Goal: Information Seeking & Learning: Learn about a topic

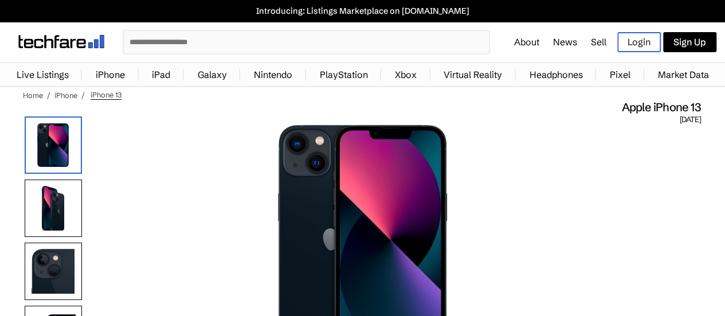
click at [276, 46] on input "text" at bounding box center [306, 42] width 365 height 22
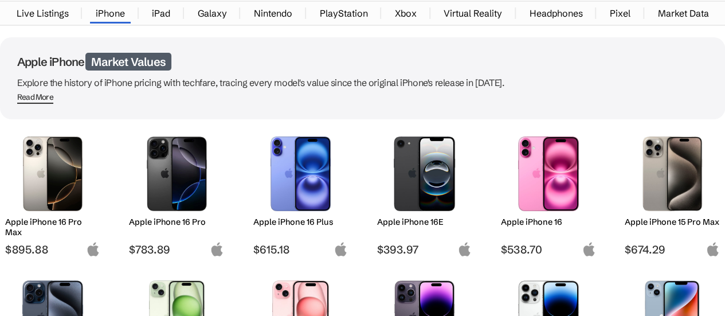
scroll to position [61, 0]
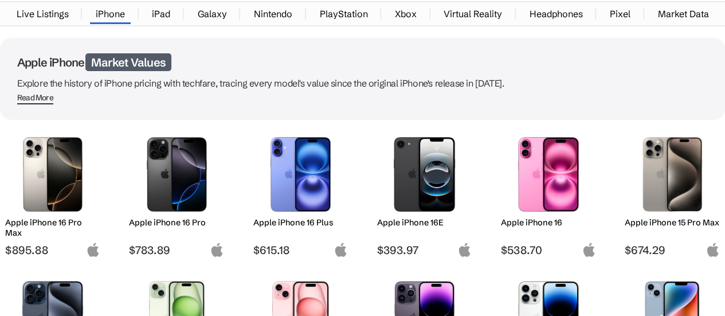
click at [424, 219] on h2 "Apple iPhone 16E" at bounding box center [424, 222] width 95 height 10
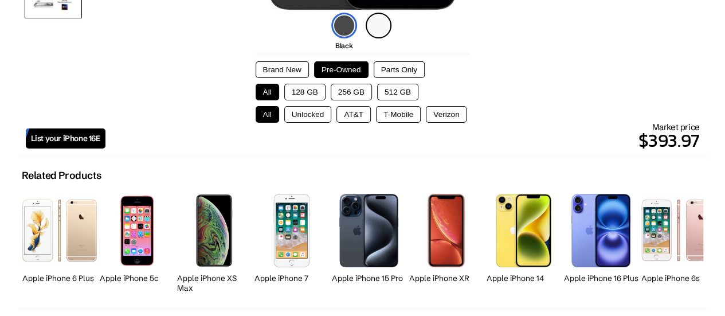
scroll to position [368, 0]
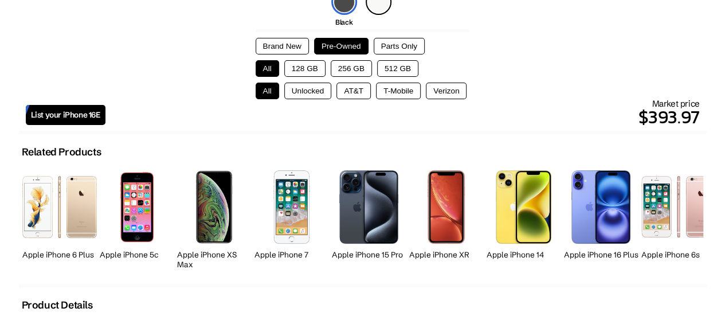
click at [276, 44] on button "Brand New" at bounding box center [282, 46] width 53 height 17
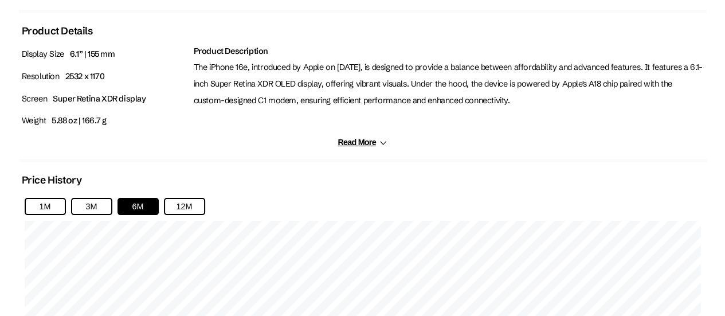
scroll to position [643, 0]
click at [385, 140] on icon at bounding box center [383, 142] width 9 height 9
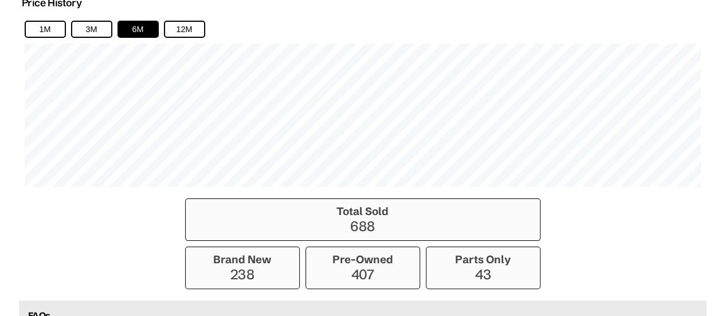
scroll to position [904, 0]
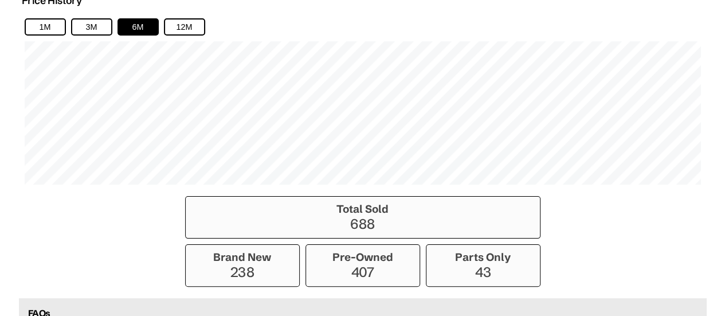
click at [186, 18] on button "12M" at bounding box center [184, 26] width 41 height 17
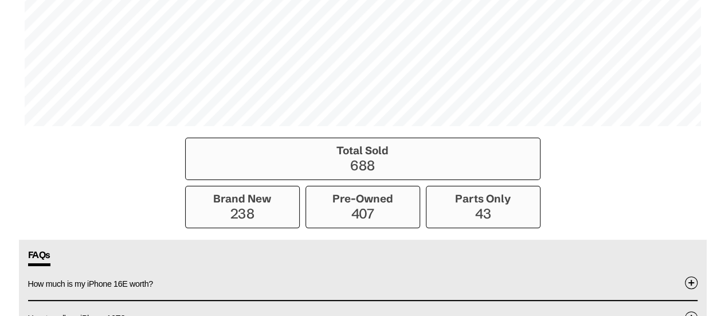
scroll to position [1033, 0]
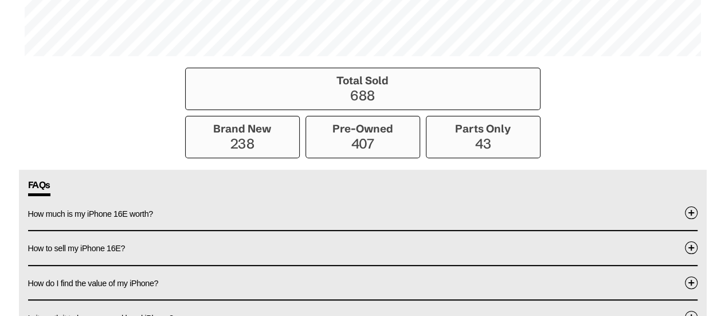
click at [254, 137] on p "238" at bounding box center [242, 143] width 102 height 17
click at [498, 217] on button "How much is my iPhone 16E worth?" at bounding box center [362, 213] width 669 height 34
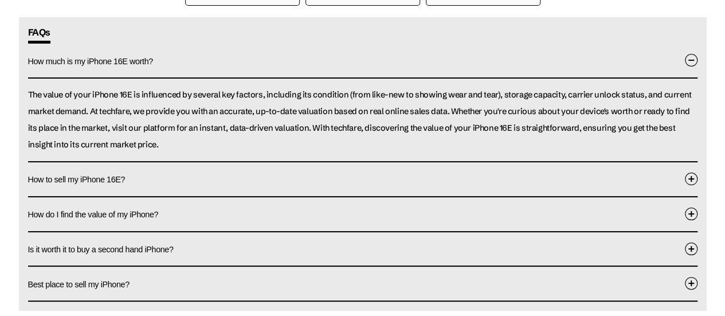
scroll to position [1188, 0]
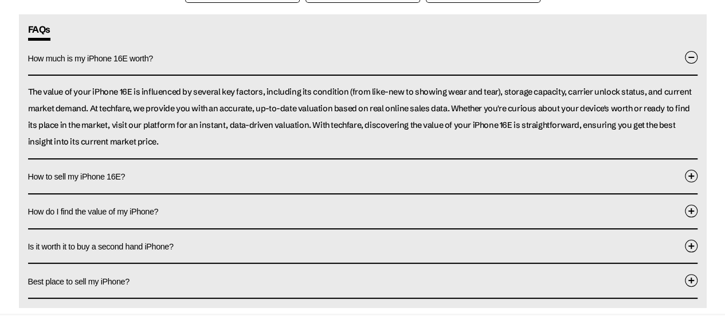
click at [510, 209] on button "How do I find the value of my iPhone?" at bounding box center [362, 211] width 669 height 34
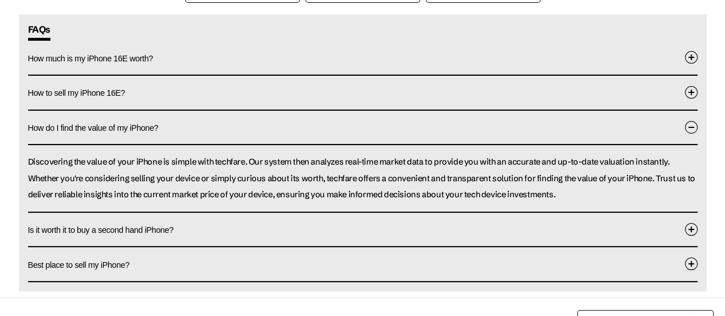
click at [500, 265] on button "Best place to sell my iPhone?" at bounding box center [362, 264] width 669 height 34
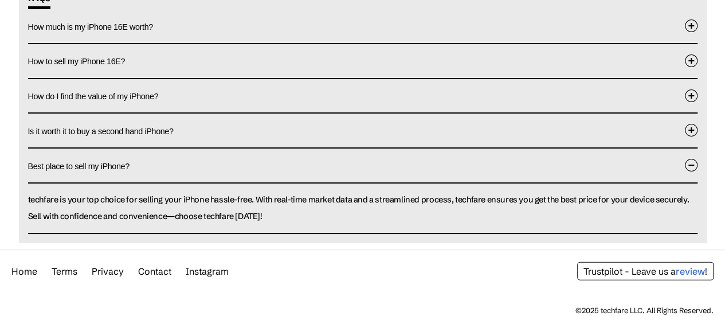
scroll to position [0, 0]
